Goal: Share content: Share content

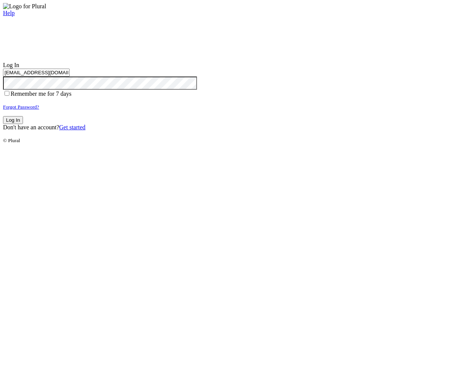
type input "test-1756821446-3@civiceagle.com"
click at [23, 124] on button "Log In" at bounding box center [13, 120] width 20 height 8
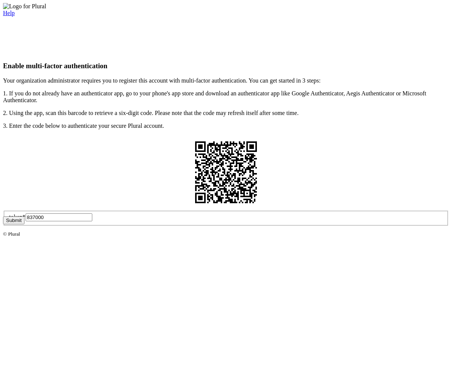
type input "837000"
click at [24, 224] on button "Submit" at bounding box center [13, 220] width 21 height 8
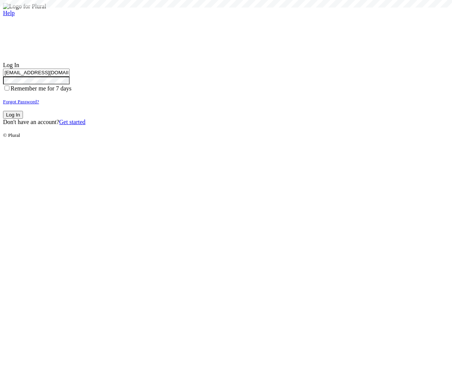
type input "test-1756821446-3@civiceagle.com"
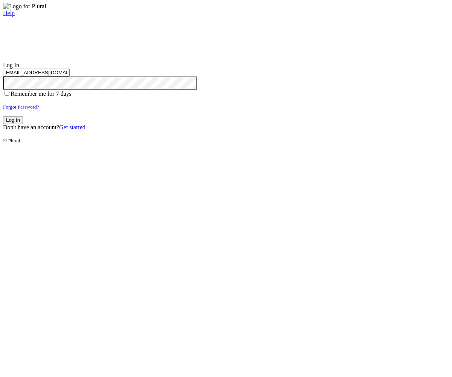
click at [23, 124] on button "Log In" at bounding box center [13, 120] width 20 height 8
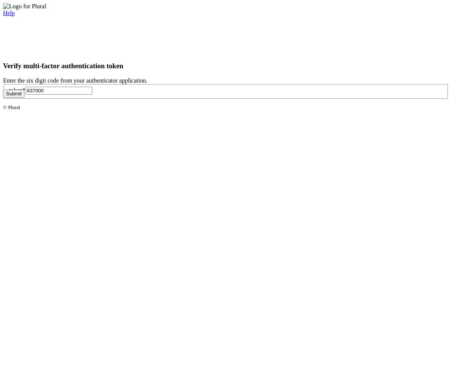
type input "837000"
click at [24, 98] on button "Submit" at bounding box center [13, 94] width 21 height 8
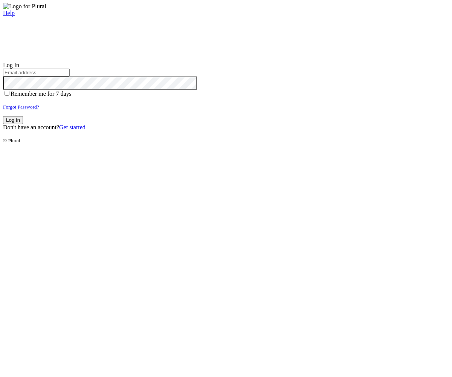
click at [39, 110] on small "Forgot Password?" at bounding box center [21, 107] width 36 height 6
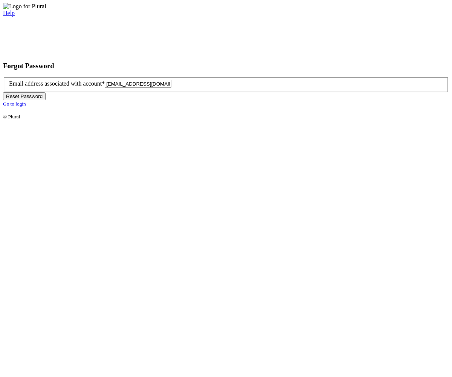
type input "[EMAIL_ADDRESS][DOMAIN_NAME]"
click at [46, 100] on button "Reset Password" at bounding box center [24, 96] width 43 height 8
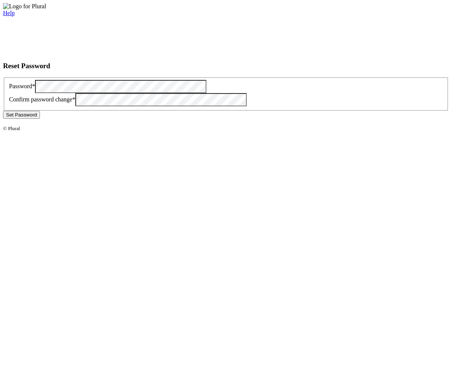
click at [40, 119] on button "Set Password" at bounding box center [21, 115] width 37 height 8
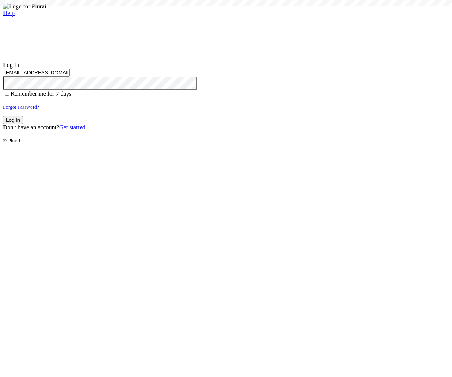
type input "[EMAIL_ADDRESS][DOMAIN_NAME]"
click at [23, 124] on button "Log In" at bounding box center [13, 120] width 20 height 8
type input "[EMAIL_ADDRESS][DOMAIN_NAME]"
click at [23, 124] on button "Log In" at bounding box center [13, 120] width 20 height 8
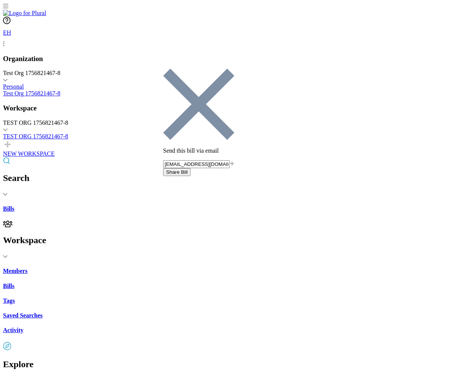
type input "[EMAIL_ADDRESS][DOMAIN_NAME]"
click at [191, 168] on button "Share Bill" at bounding box center [177, 172] width 28 height 8
